Goal: Task Accomplishment & Management: Use online tool/utility

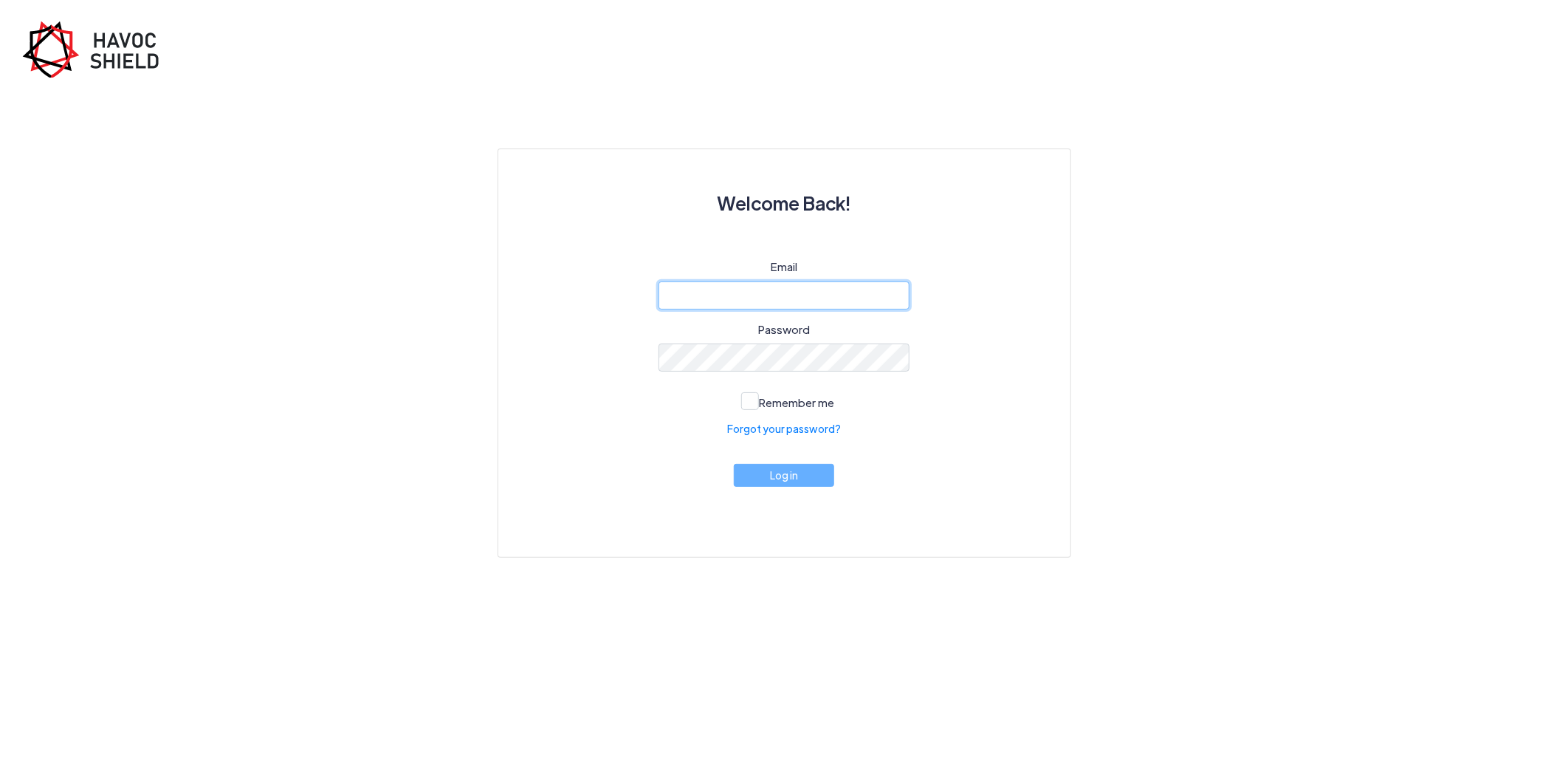
type input "[PERSON_NAME][EMAIL_ADDRESS][DOMAIN_NAME]"
click at [803, 480] on button "Log in" at bounding box center [784, 475] width 101 height 23
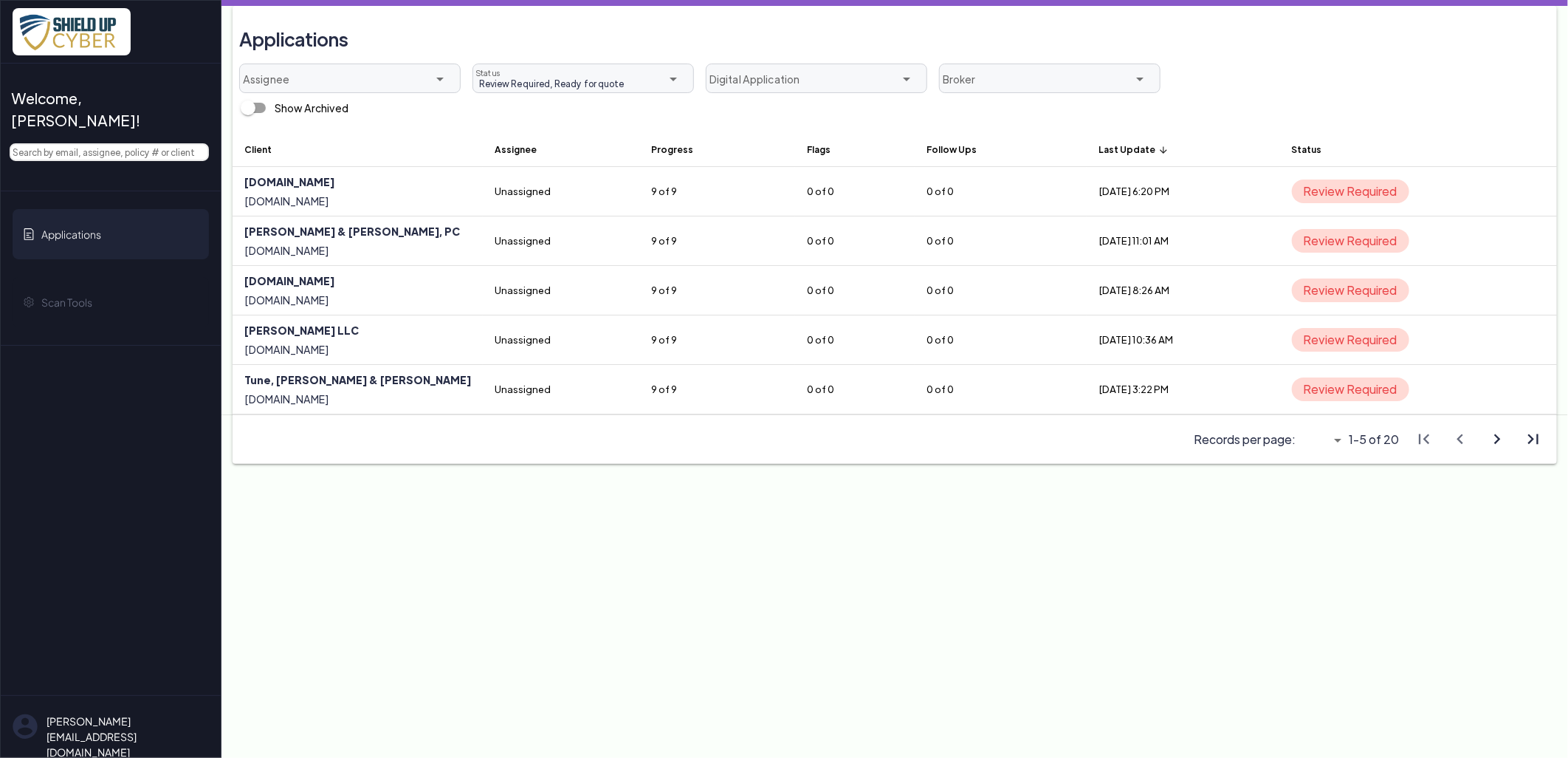
click at [1341, 441] on icon "arrow_drop_down" at bounding box center [1338, 440] width 18 height 18
click at [1323, 520] on div "All" at bounding box center [1315, 523] width 15 height 12
type input "All"
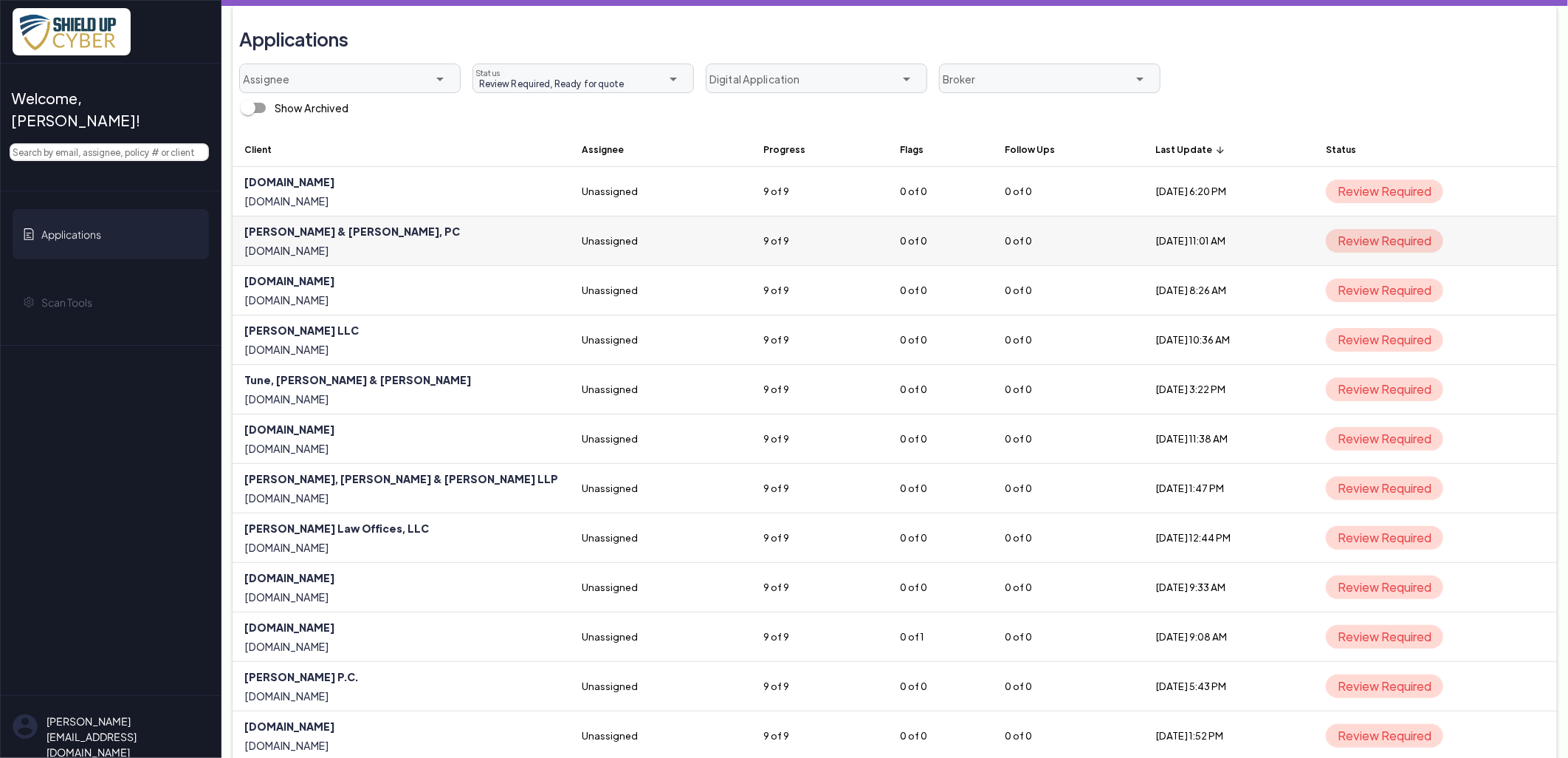
scroll to position [0, 4]
click at [1215, 149] on icon "arrow_upward" at bounding box center [1220, 150] width 11 height 11
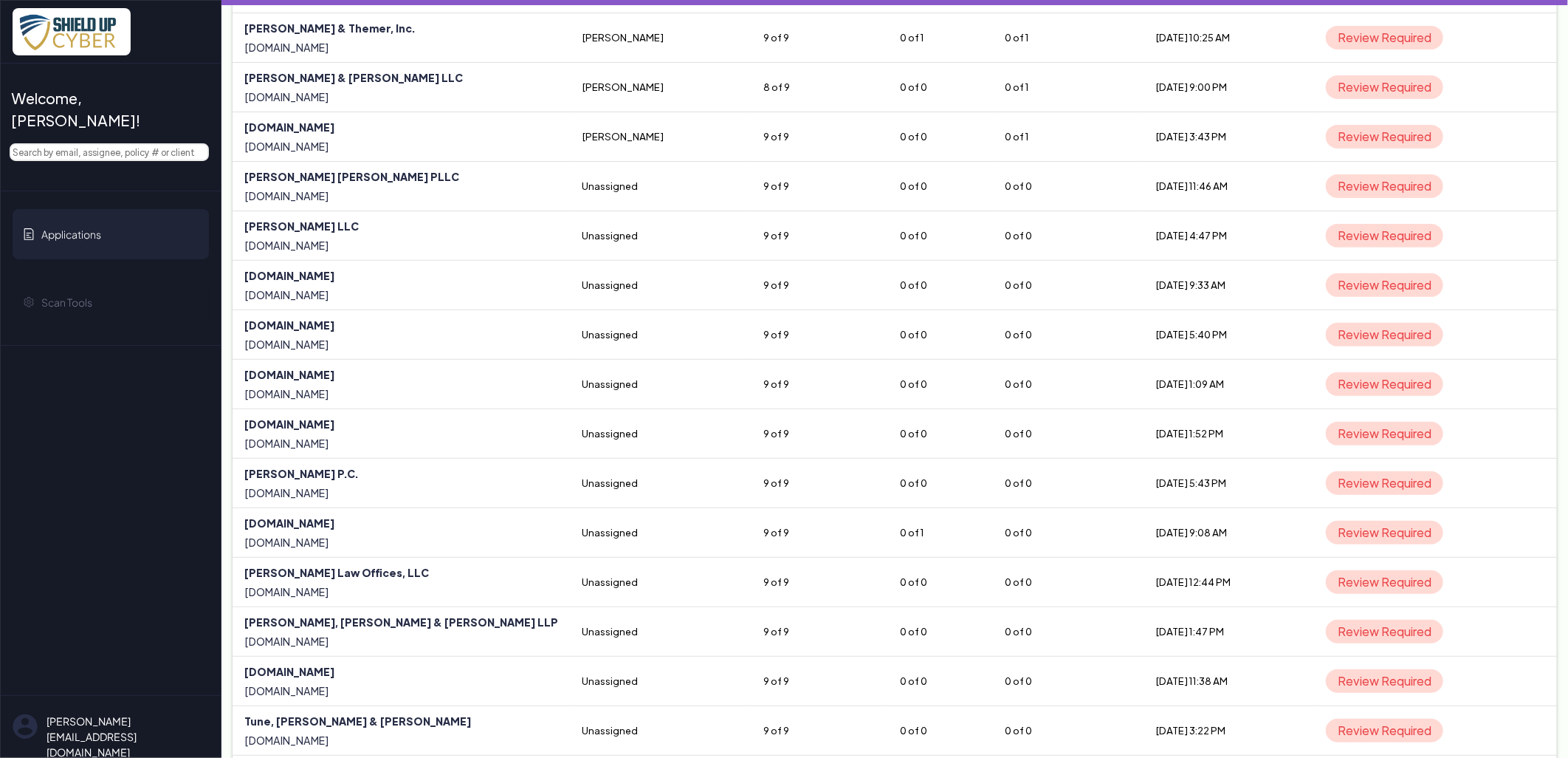
scroll to position [80, 0]
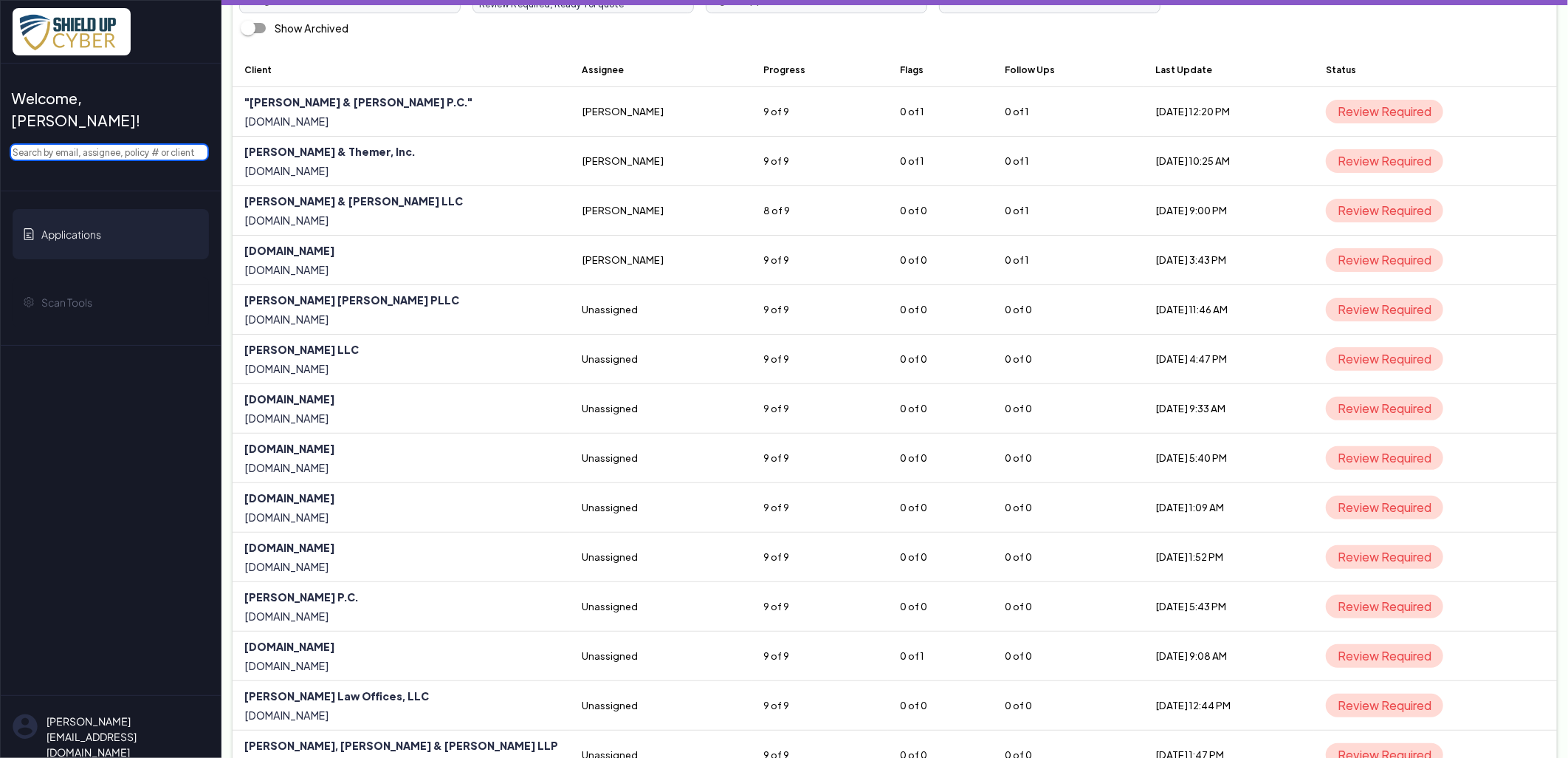
click at [97, 143] on input "text" at bounding box center [109, 152] width 199 height 18
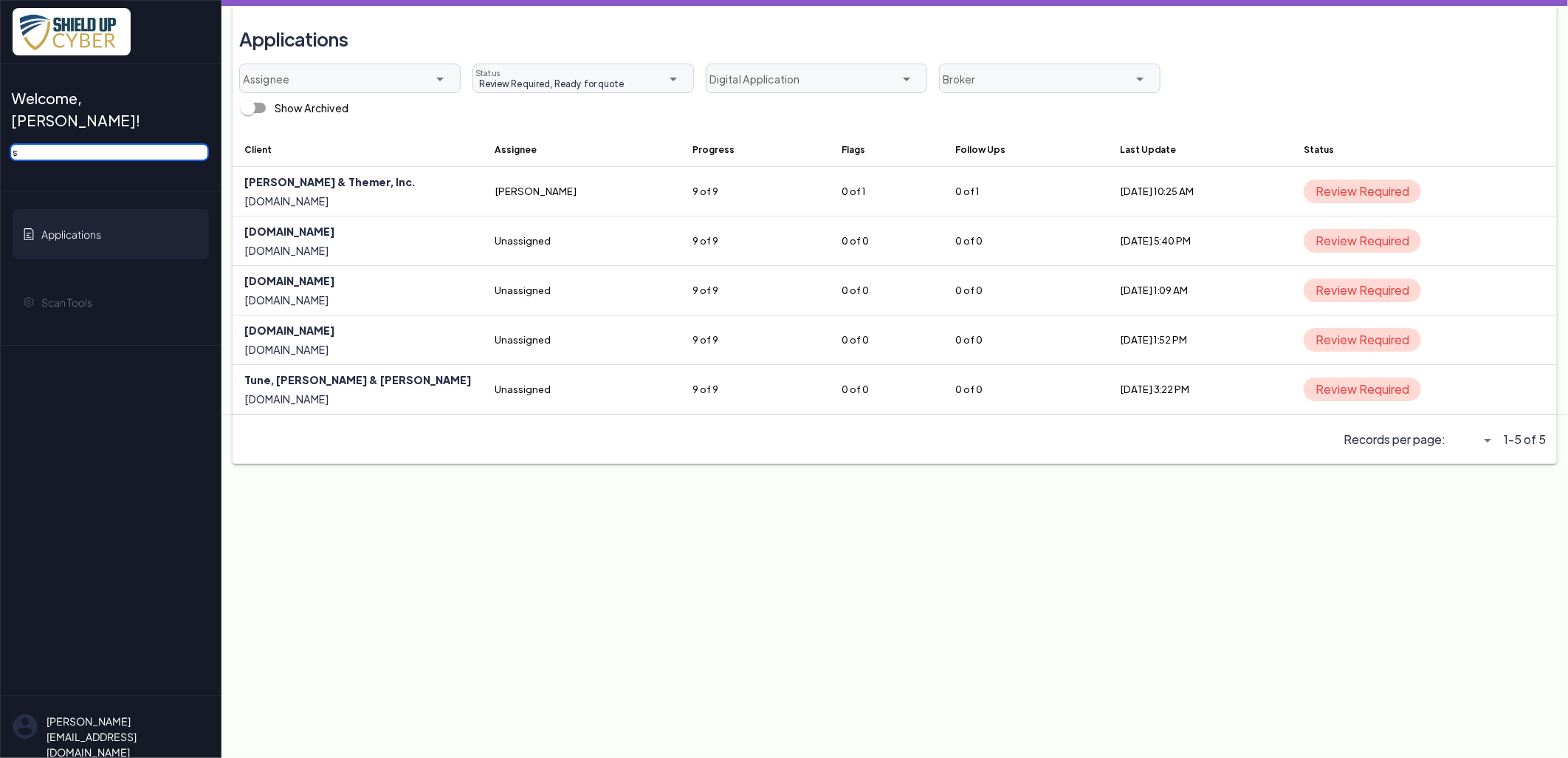
scroll to position [0, 0]
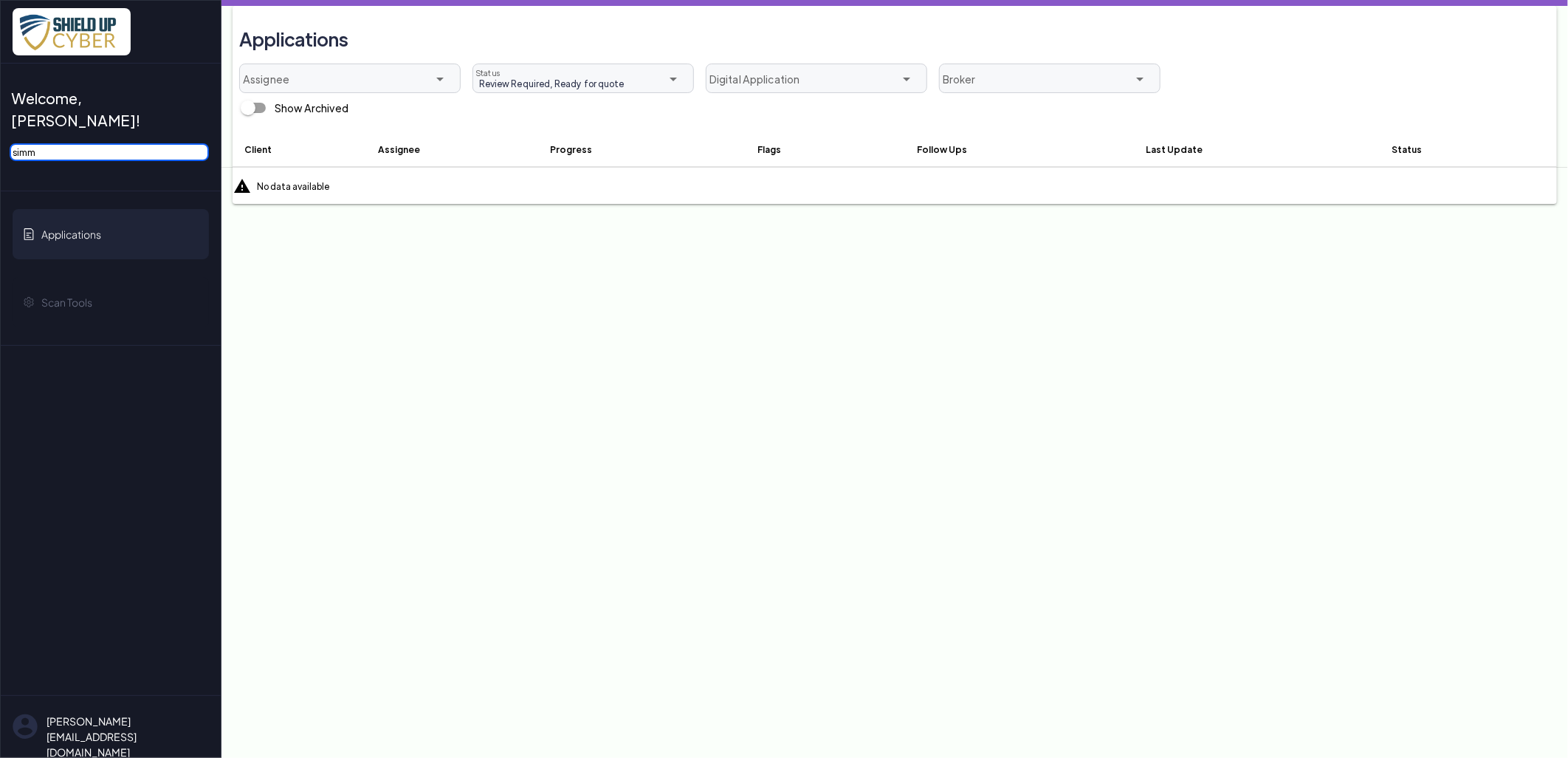
type input "simm"
click at [500, 69] on div "Review Required, Ready for quote Review Required, Ready for quote Status" at bounding box center [572, 78] width 197 height 29
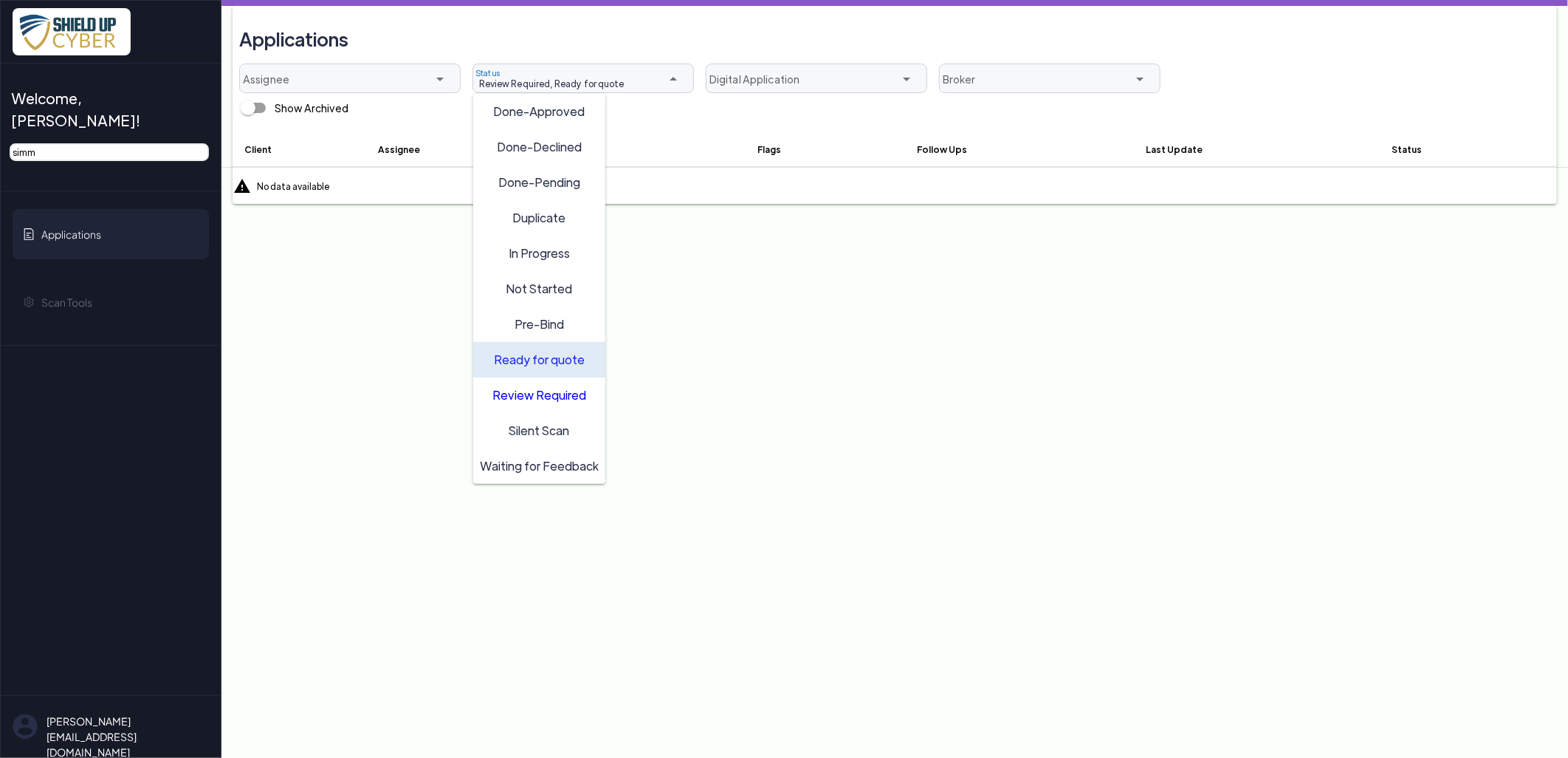
click at [537, 357] on span "Ready for quote" at bounding box center [539, 358] width 91 height 15
type input "Review Required"
click at [537, 384] on div "Review Required" at bounding box center [540, 395] width 119 height 24
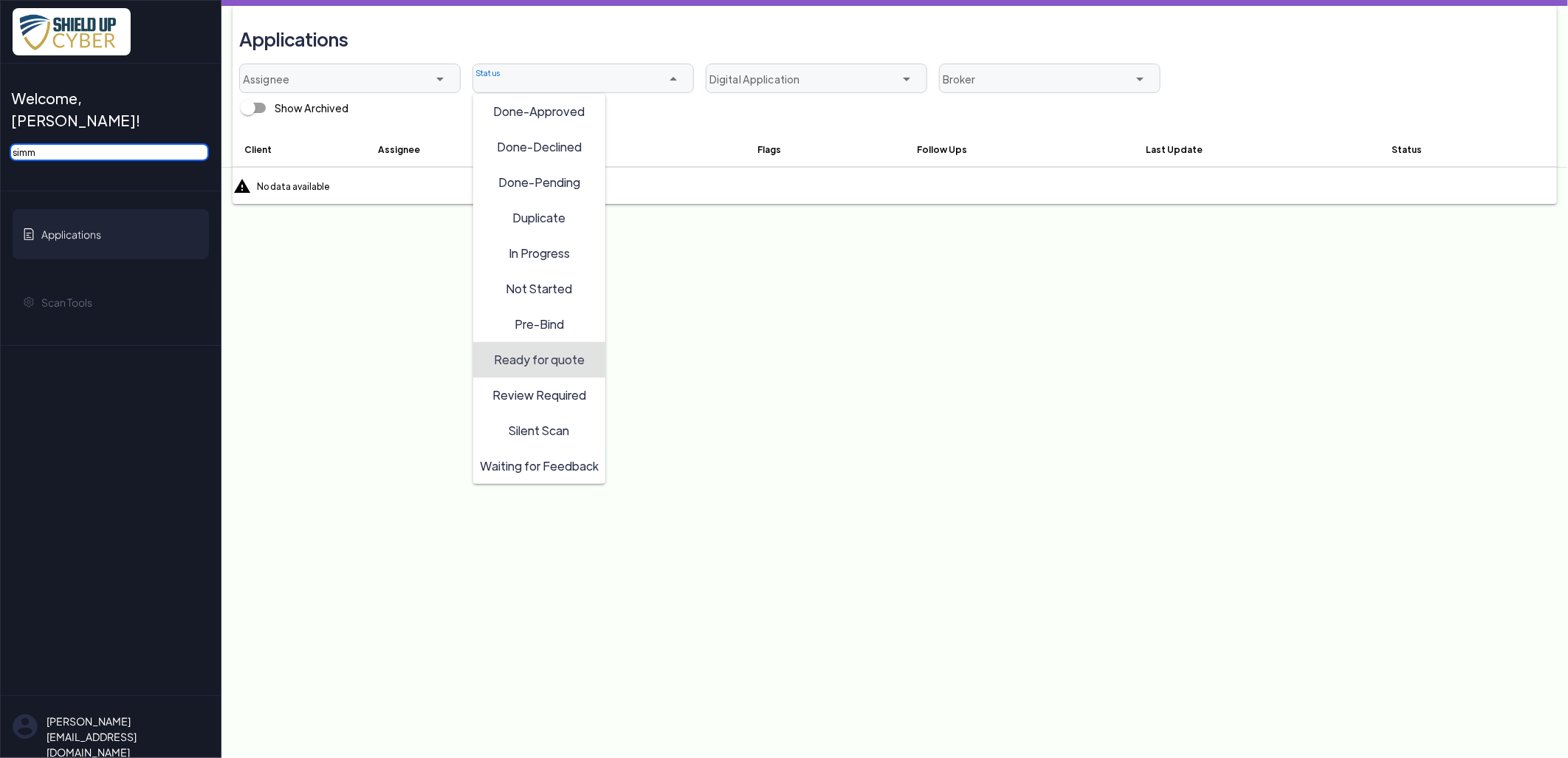
click at [107, 143] on input "simm" at bounding box center [109, 152] width 199 height 18
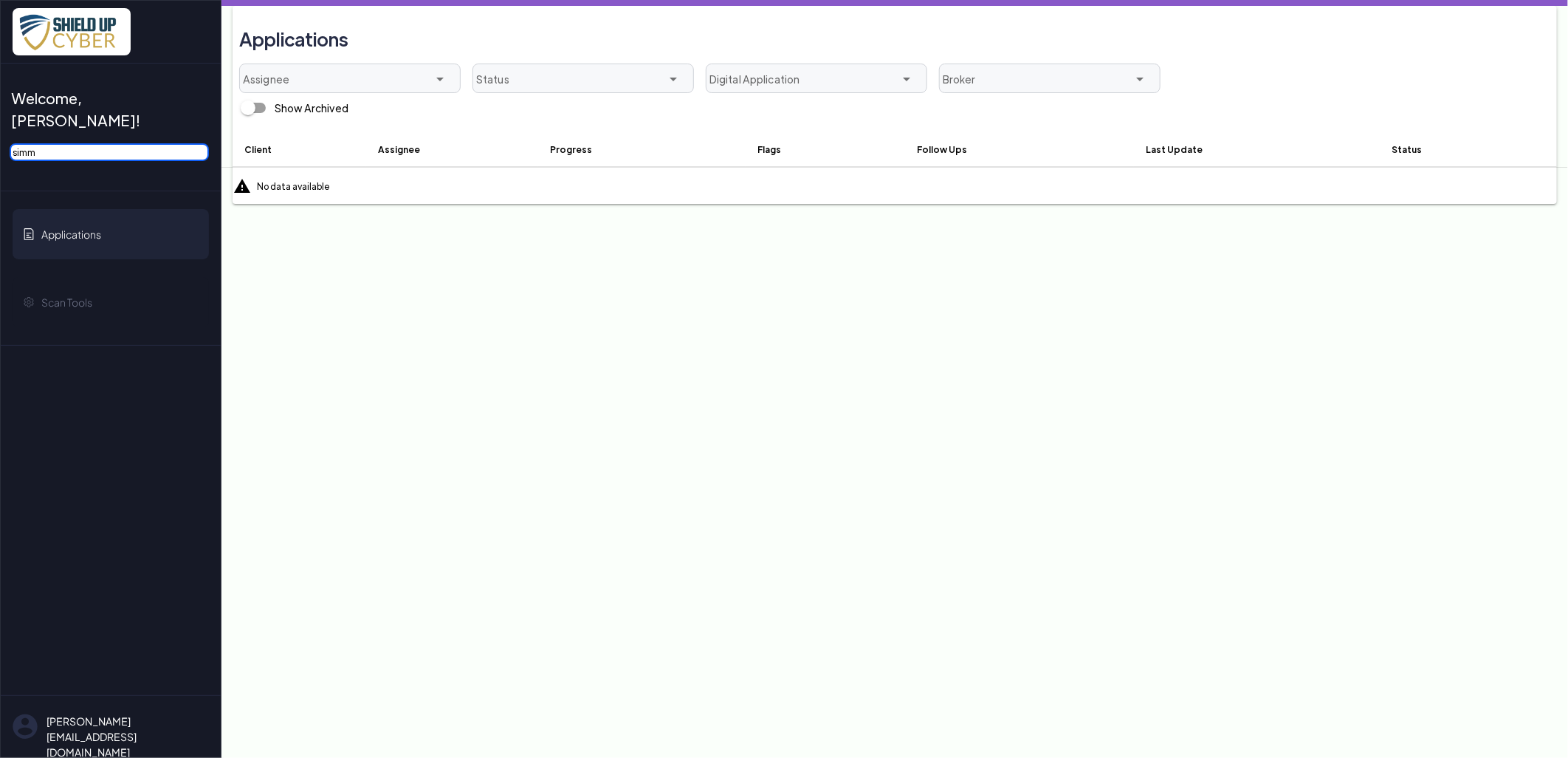
type input "simm"
drag, startPoint x: 98, startPoint y: 128, endPoint x: -79, endPoint y: 118, distance: 177.3
click at [0, 0] on html "Welcome, [PERSON_NAME]! simm Applications Scan Tools [EMAIL_ADDRESS][DOMAIN_NAM…" at bounding box center [784, 0] width 1568 height 0
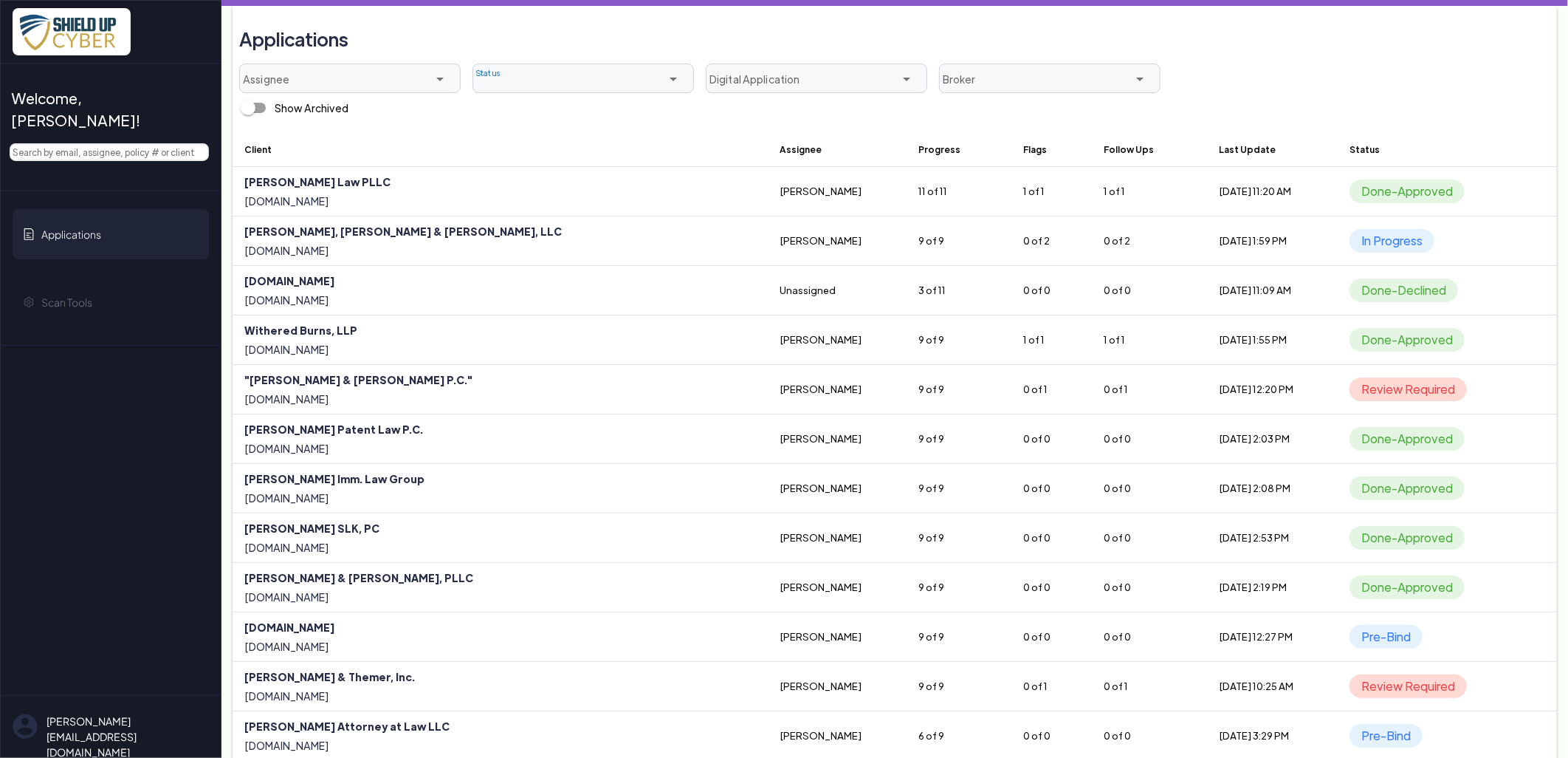
click at [609, 79] on div at bounding box center [561, 85] width 176 height 20
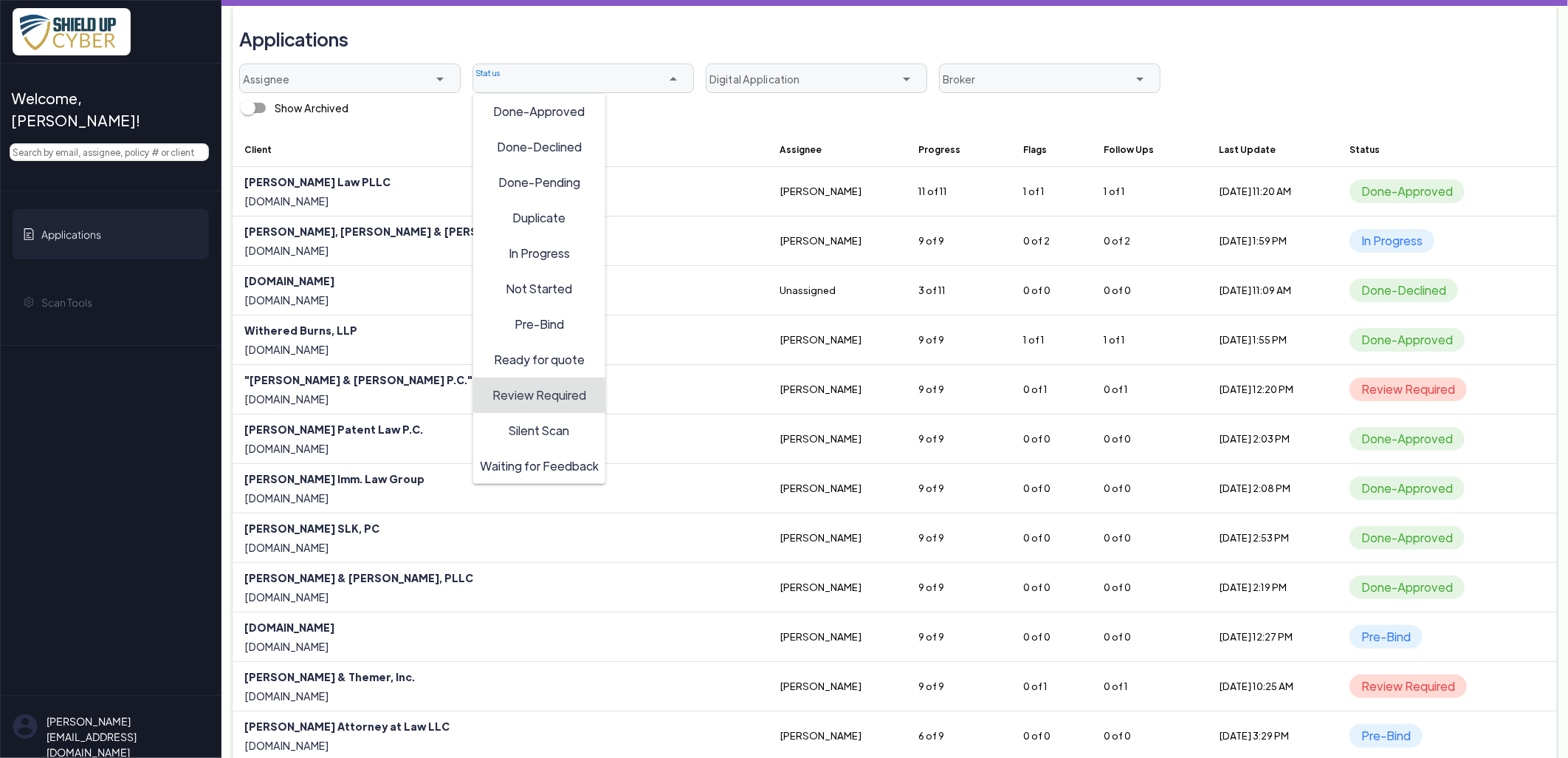
click at [542, 392] on span "Review Required" at bounding box center [539, 393] width 93 height 15
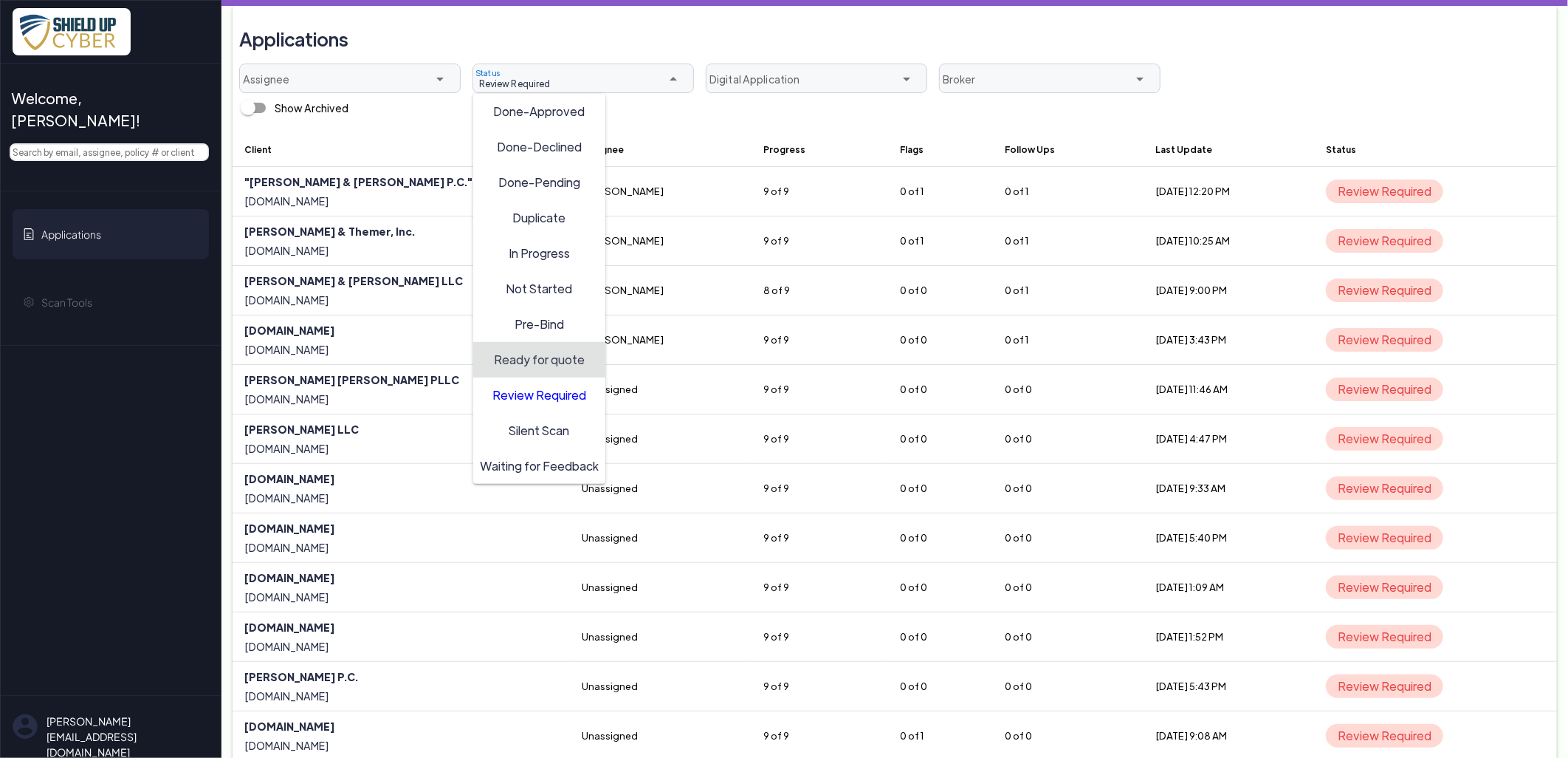
click at [542, 362] on span "Ready for quote" at bounding box center [539, 358] width 91 height 15
type input "Review Required, Ready for quote"
